Goal: Use online tool/utility: Utilize a website feature to perform a specific function

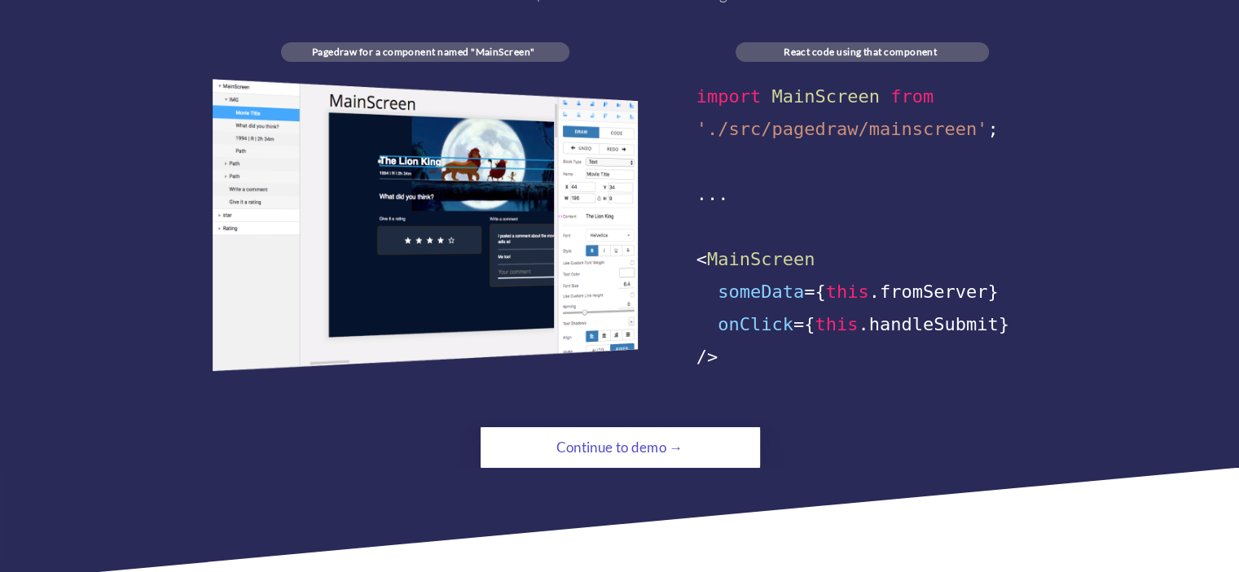
click at [694, 79] on div "import MainScreen from './src/pagedraw/mainscreen' ; ... < MainScreen someData …" at bounding box center [620, 226] width 815 height 295
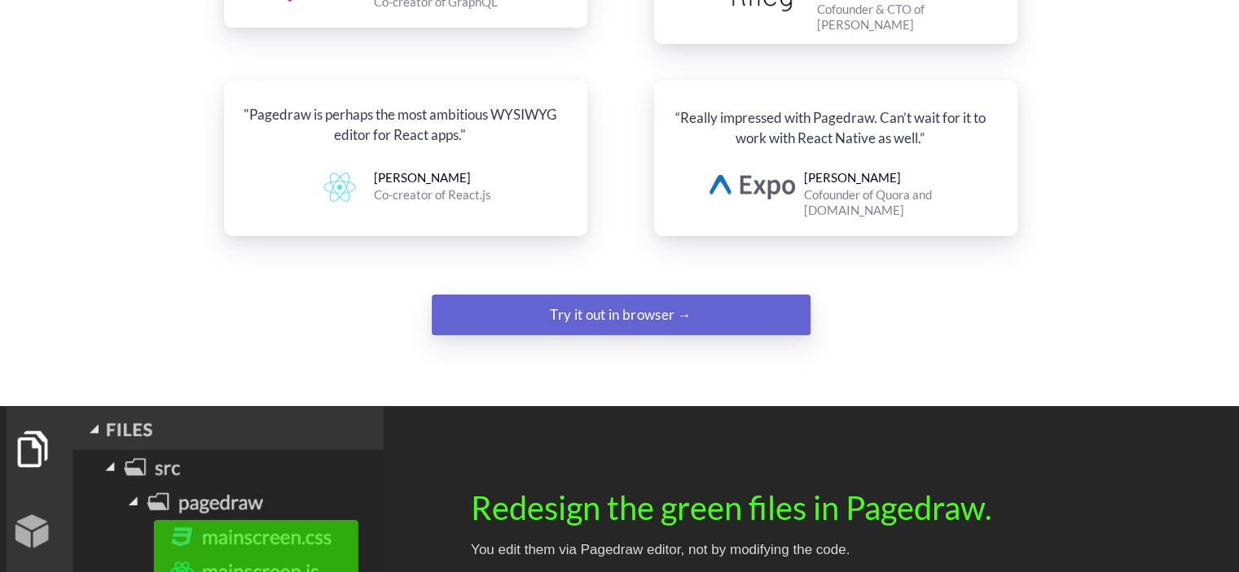
scroll to position [2085, 0]
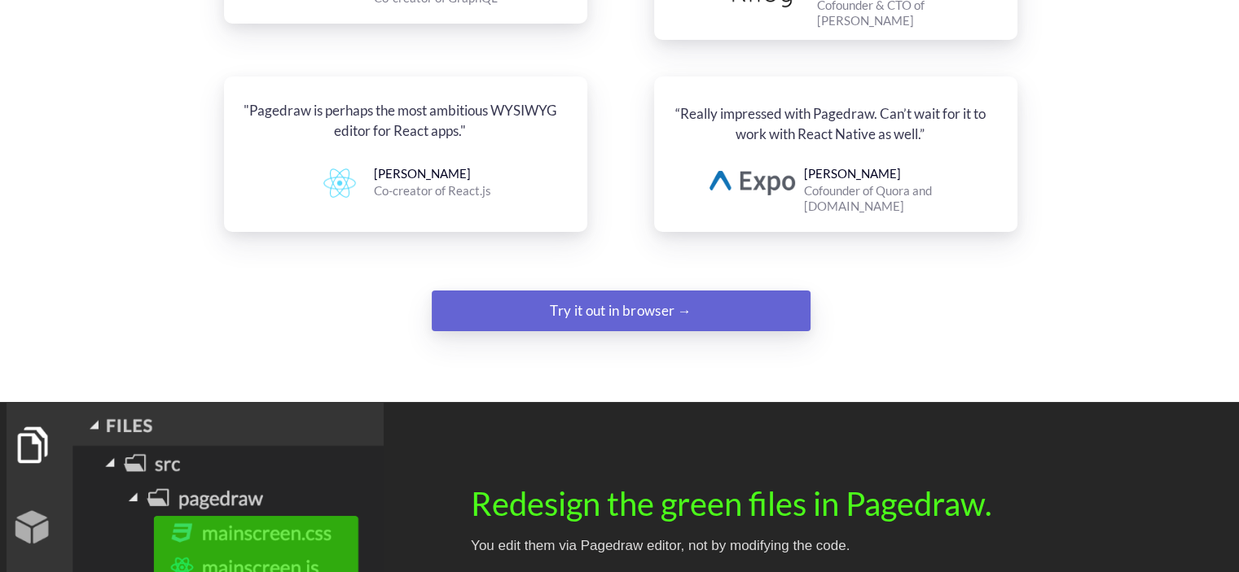
click at [660, 295] on div "Try it out in browser →" at bounding box center [621, 311] width 258 height 33
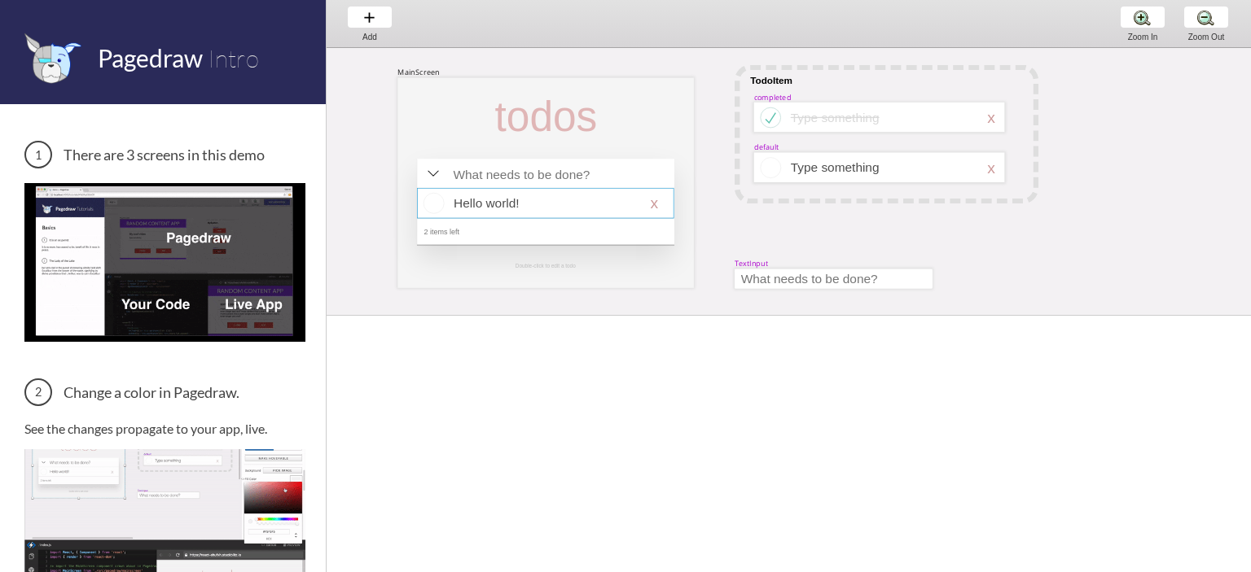
click at [513, 204] on div at bounding box center [545, 203] width 257 height 30
select select "1"
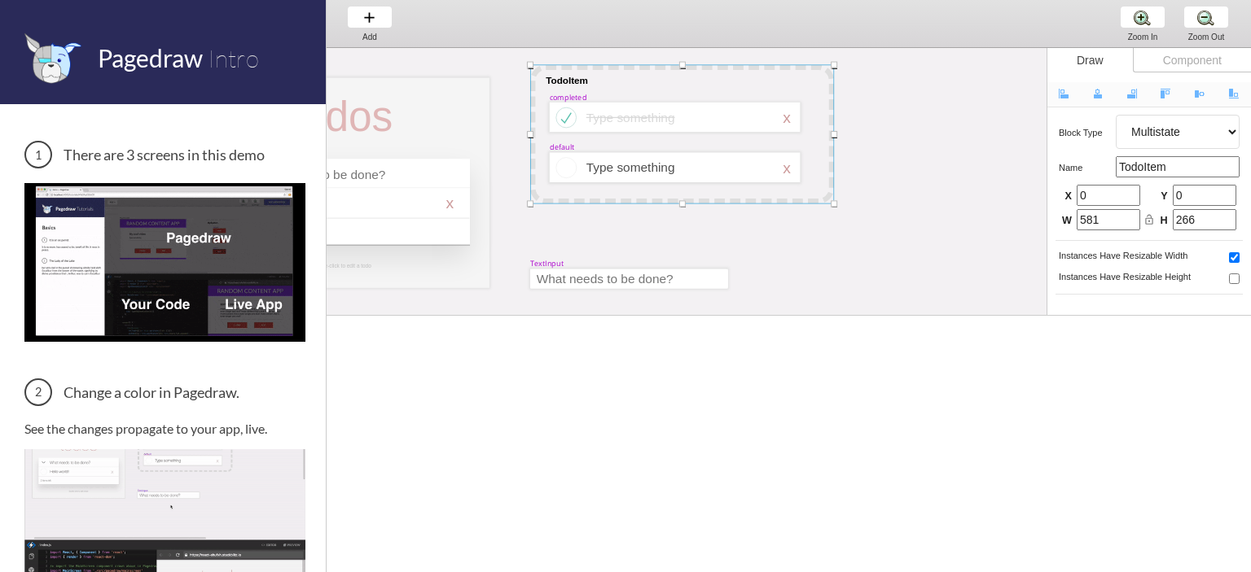
click at [172, 296] on img at bounding box center [164, 262] width 281 height 158
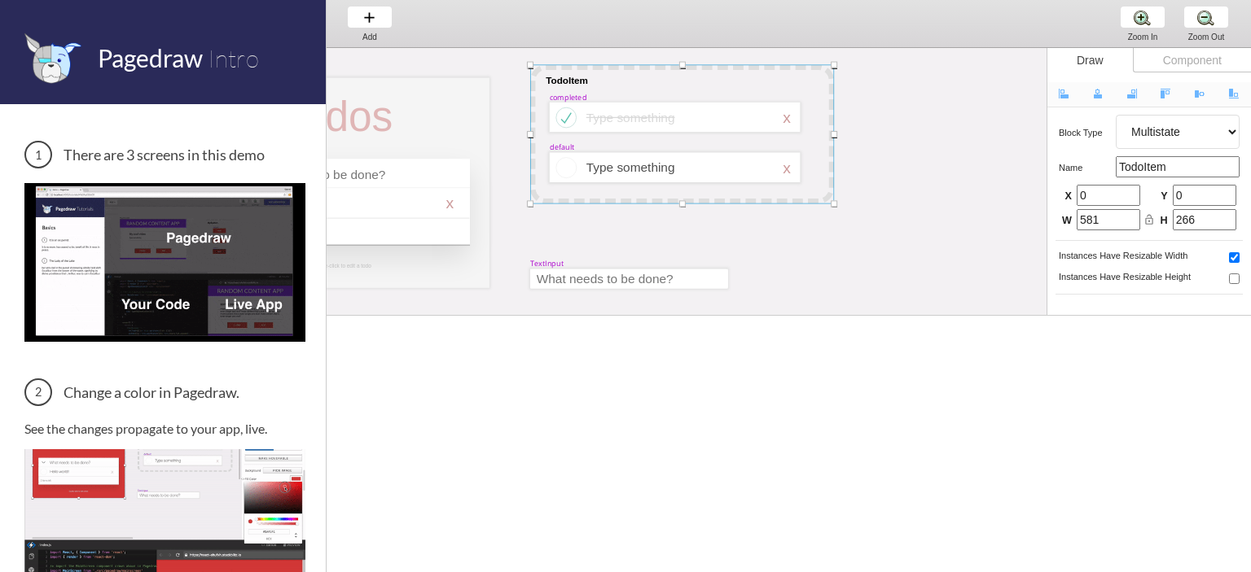
click at [172, 296] on img at bounding box center [164, 262] width 281 height 158
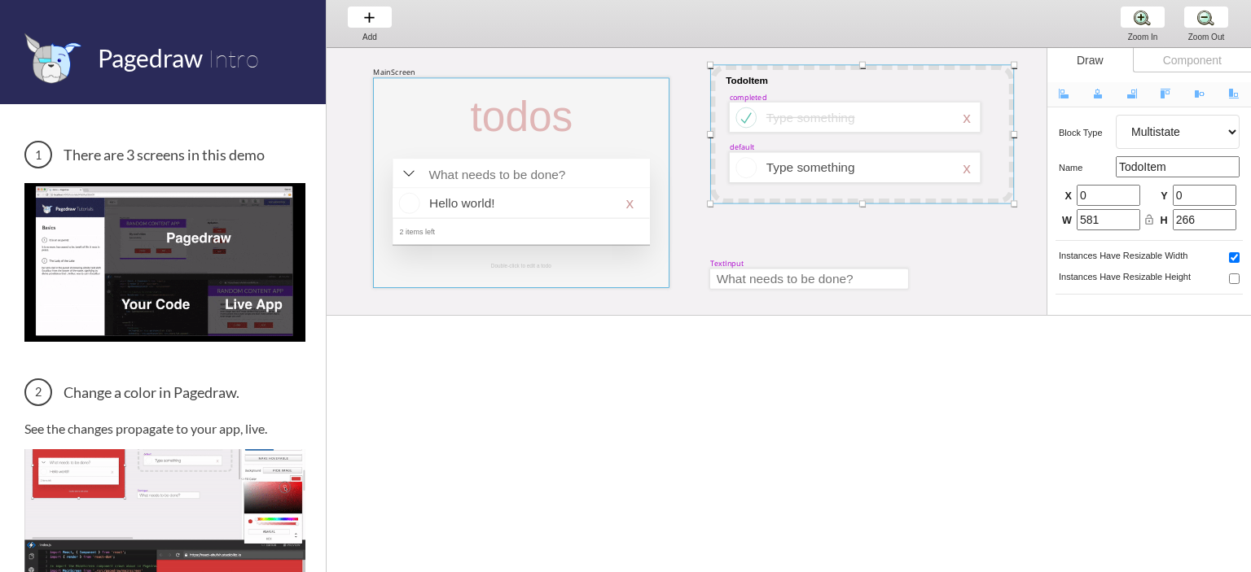
scroll to position [0, 27]
click at [467, 128] on div at bounding box center [518, 117] width 121 height 49
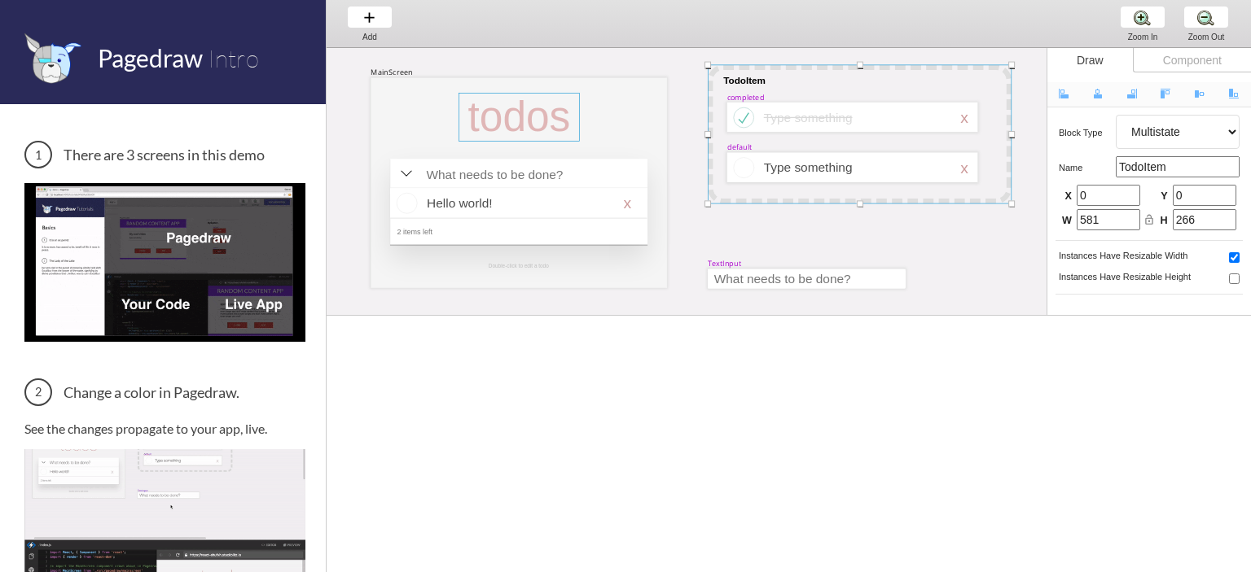
select select "3"
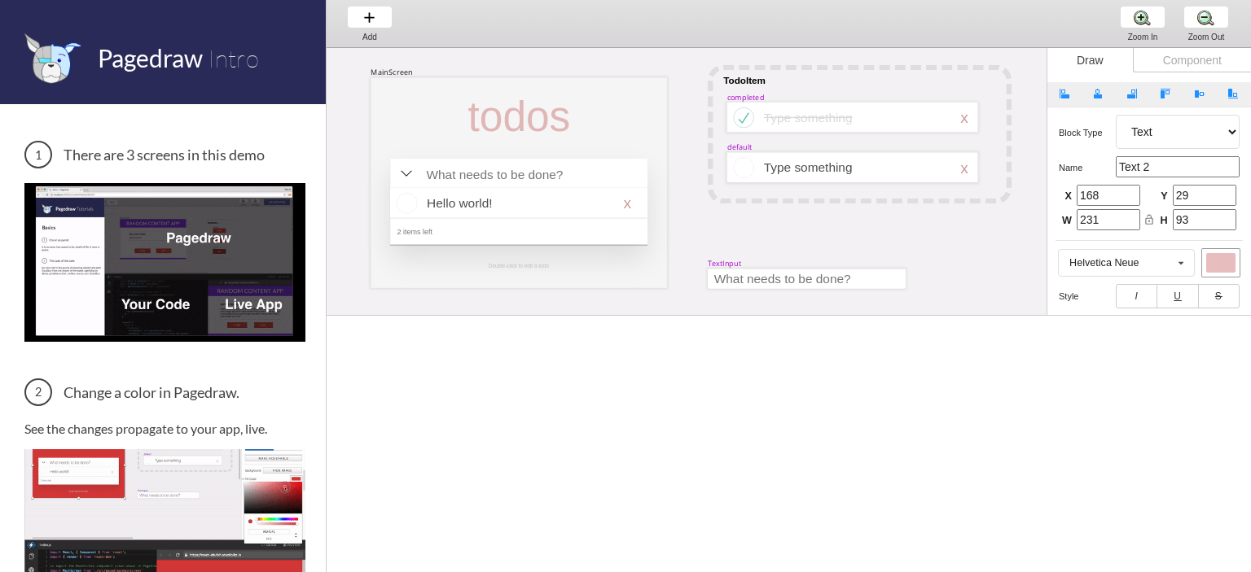
click at [467, 128] on div "todos" at bounding box center [518, 117] width 121 height 48
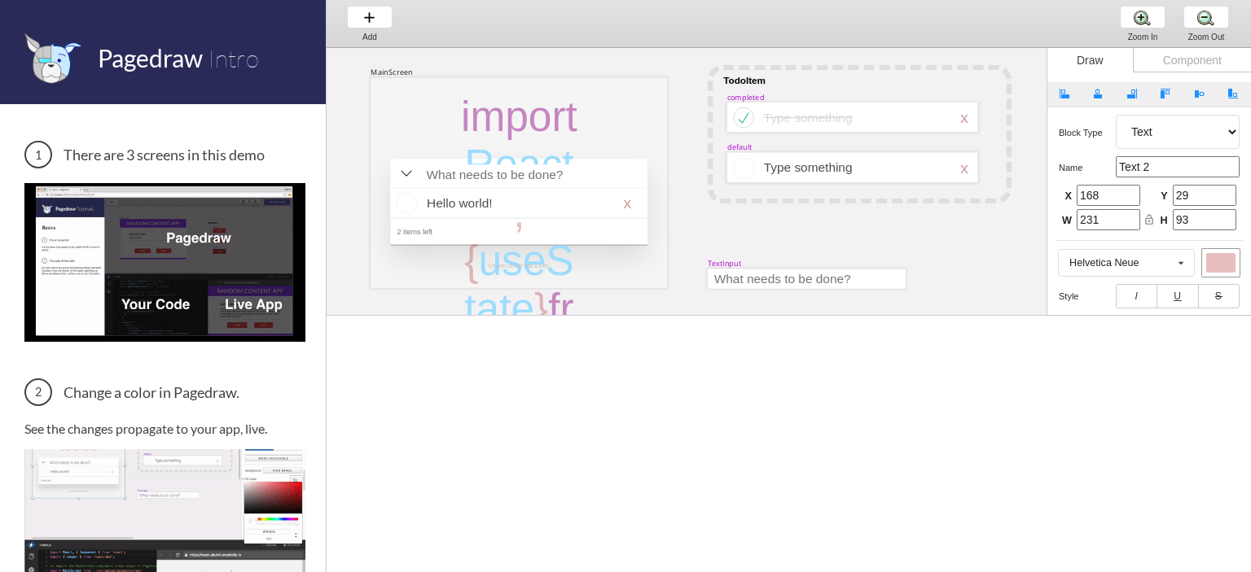
scroll to position [42900, 0]
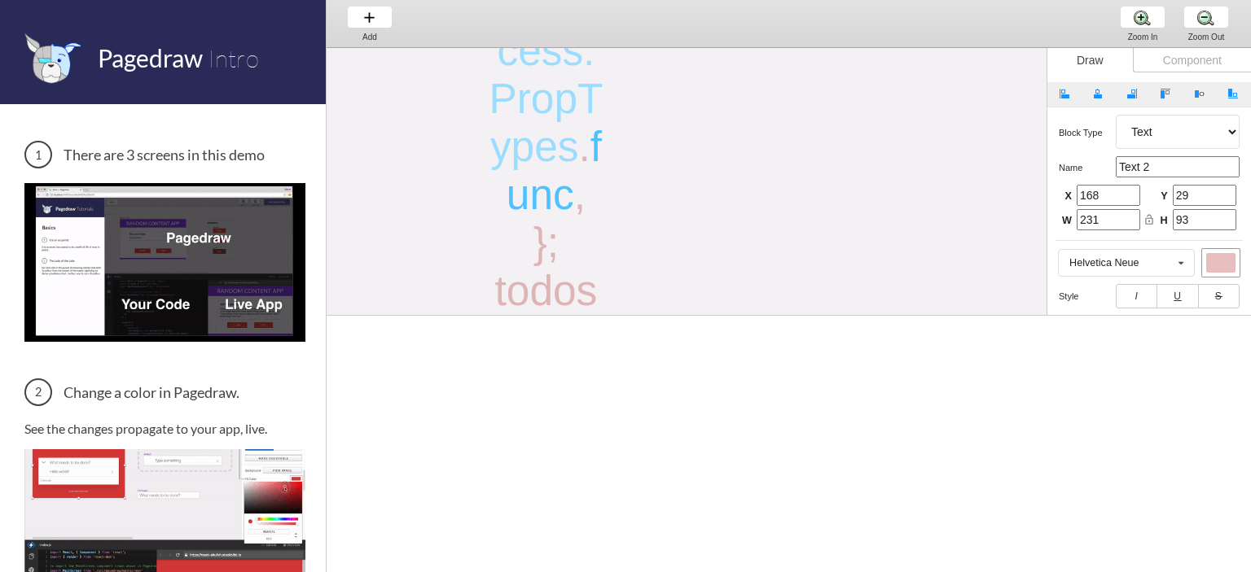
type input "0"
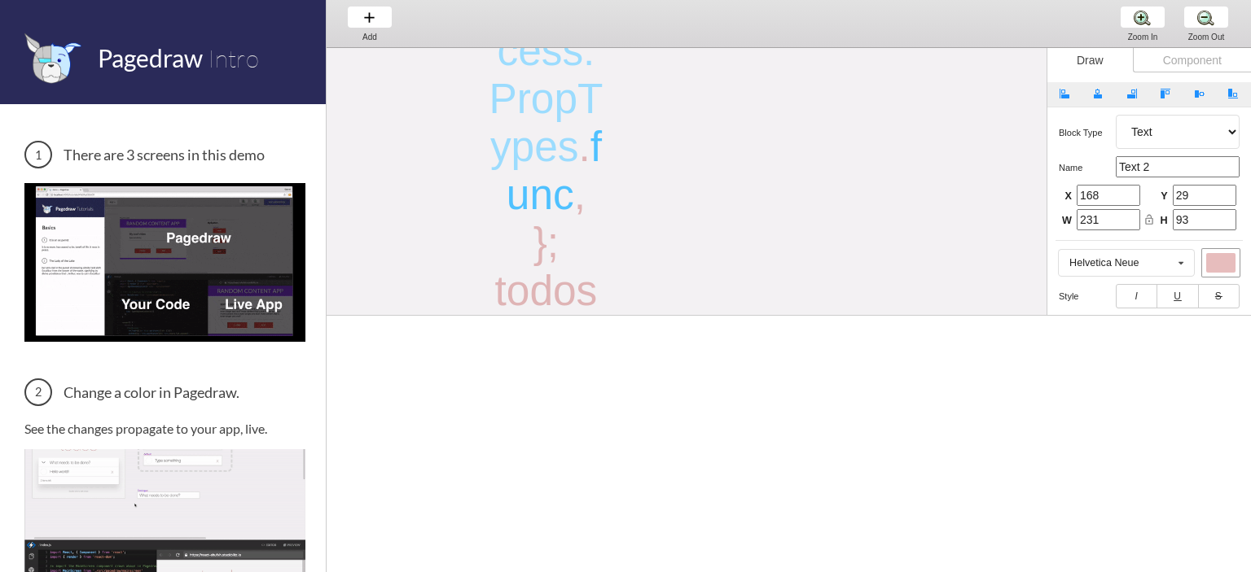
type input "0"
type input "82432"
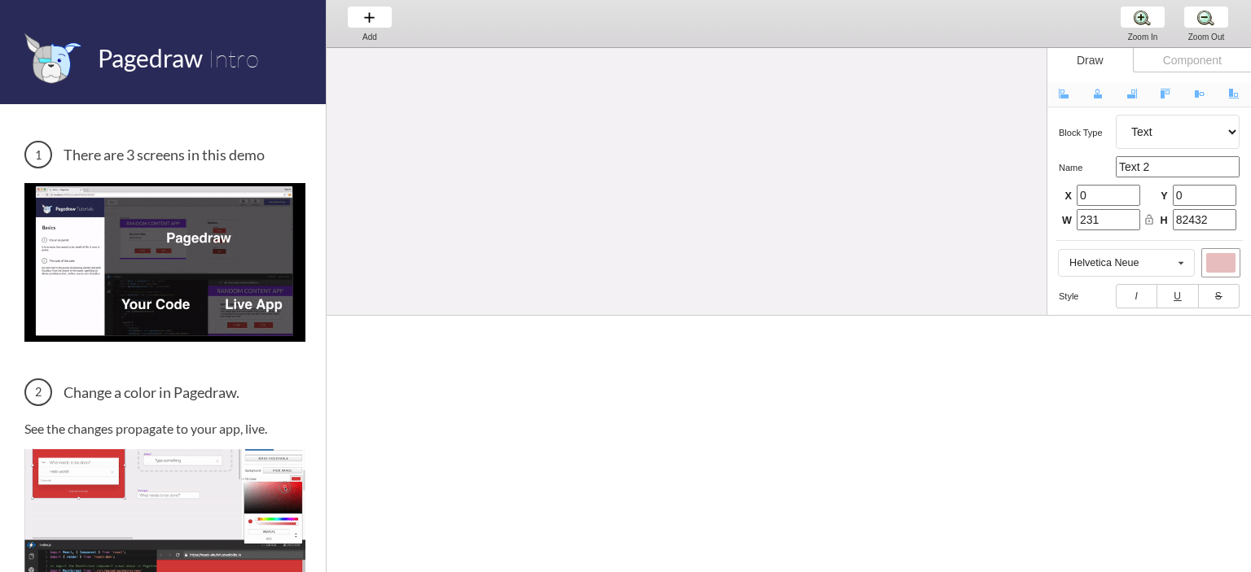
scroll to position [40769, 805]
click at [371, 25] on div "Add Add Add" at bounding box center [370, 23] width 62 height 46
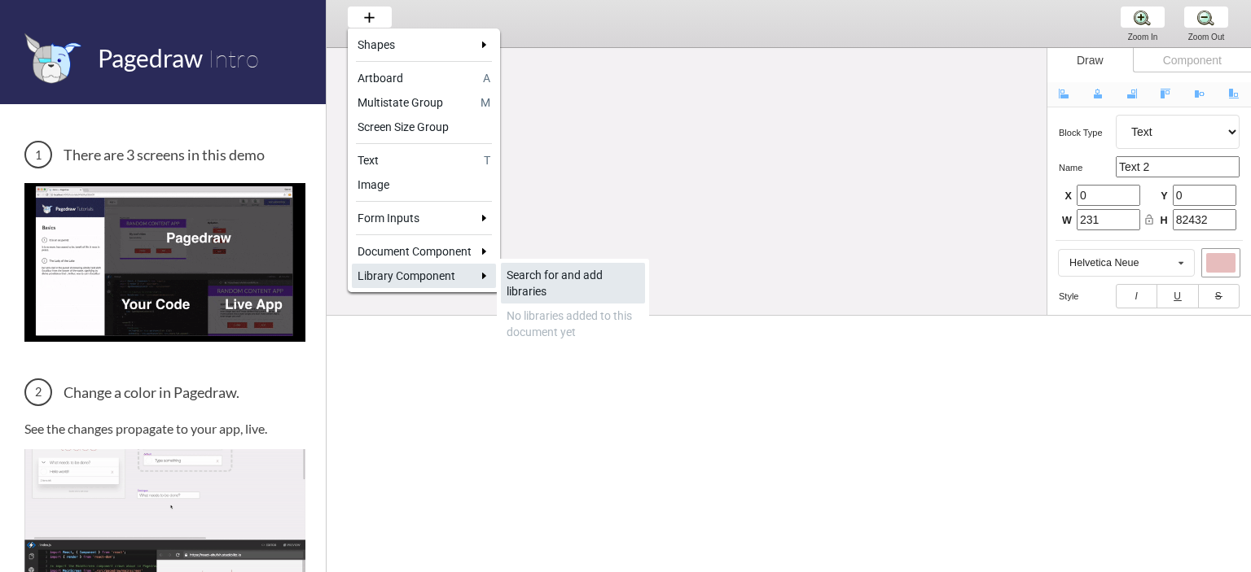
click at [512, 274] on div "Search for and add libraries" at bounding box center [572, 283] width 133 height 33
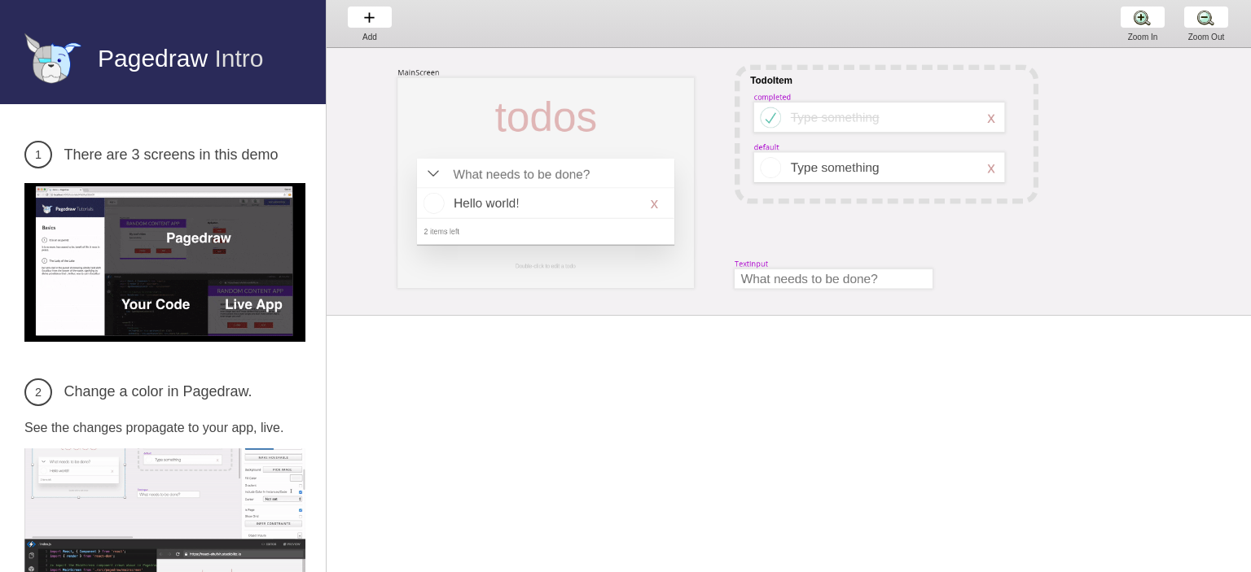
scroll to position [0, 0]
